Goal: Transaction & Acquisition: Subscribe to service/newsletter

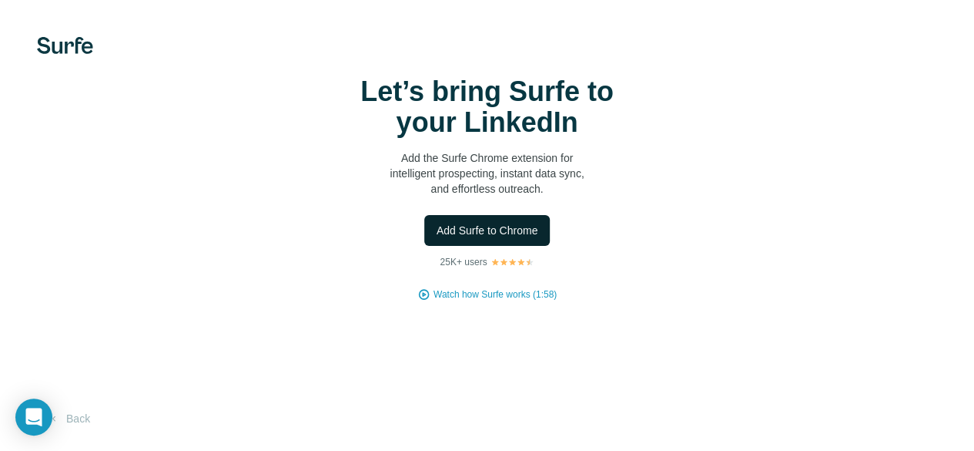
click at [424, 246] on button "Add Surfe to Chrome" at bounding box center [487, 230] width 126 height 31
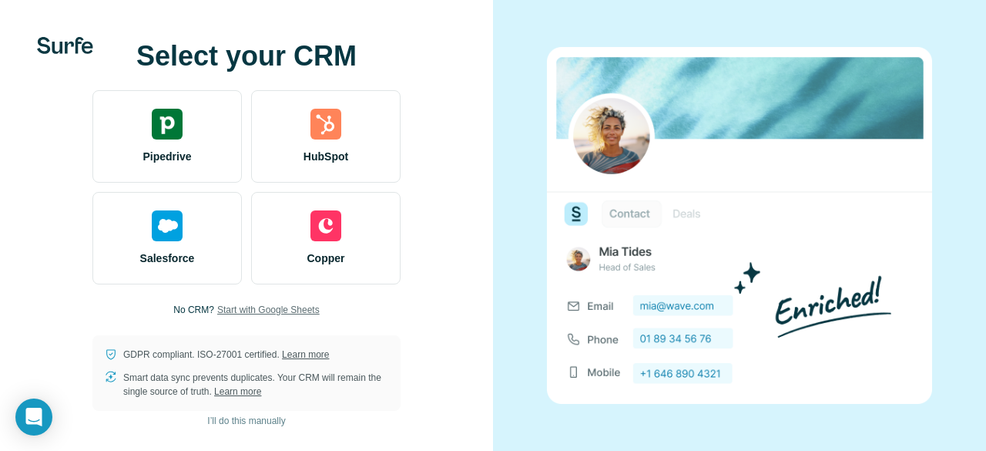
click at [310, 307] on span "Start with Google Sheets" at bounding box center [268, 310] width 102 height 14
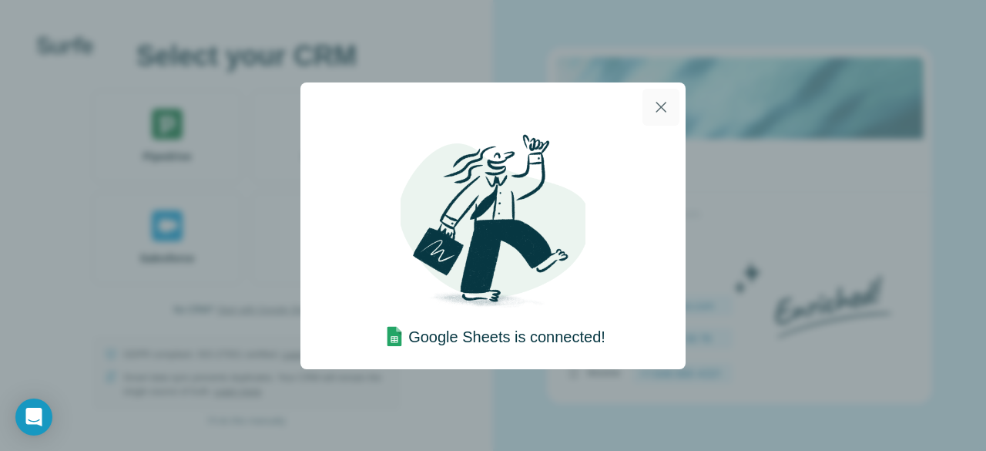
click at [662, 104] on icon "button" at bounding box center [661, 107] width 18 height 18
